Goal: Find specific page/section: Find specific page/section

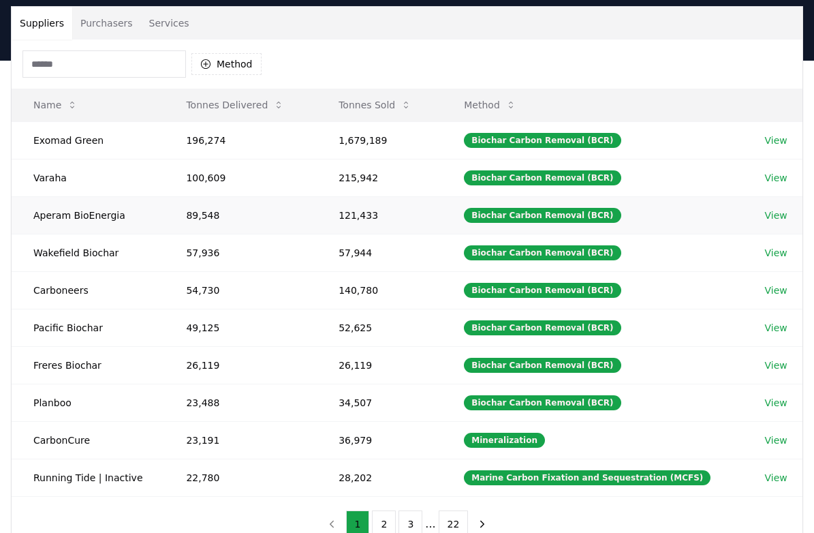
scroll to position [103, 0]
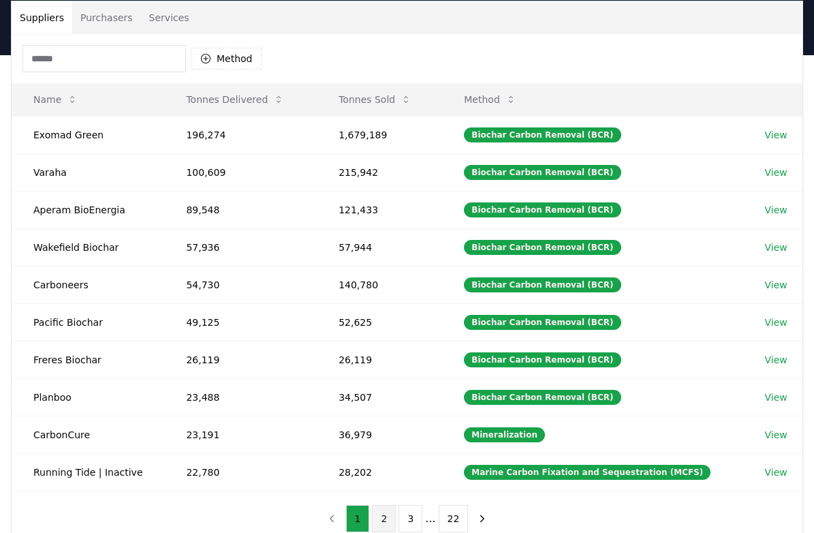
click at [386, 515] on button "2" at bounding box center [384, 518] width 24 height 27
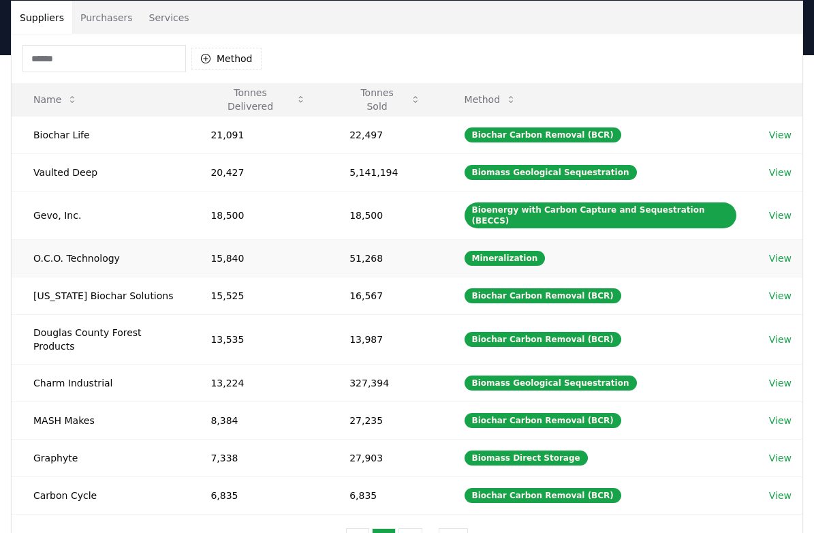
click at [85, 243] on td "O.C.O. Technology" at bounding box center [100, 257] width 177 height 37
click at [89, 252] on td "O.C.O. Technology" at bounding box center [100, 257] width 177 height 37
click at [772, 251] on link "View" at bounding box center [780, 258] width 22 height 14
